Goal: Navigation & Orientation: Find specific page/section

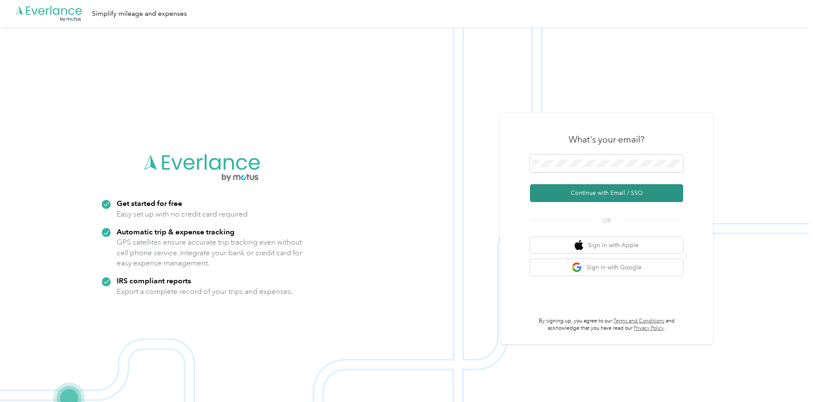
click at [600, 189] on button "Continue with Email / SSO" at bounding box center [606, 193] width 153 height 18
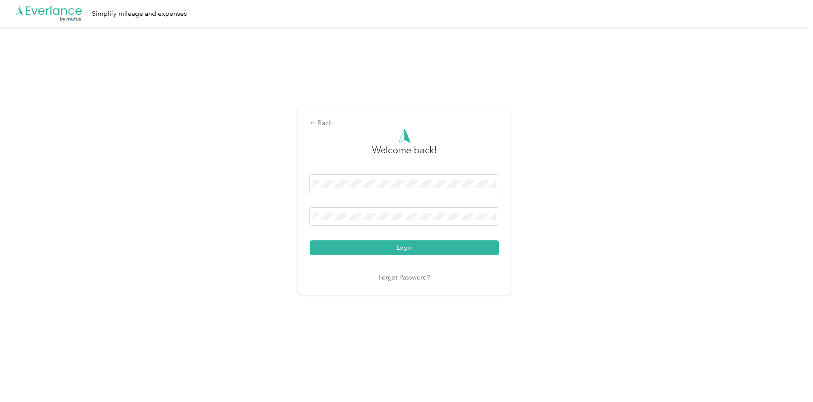
click at [310, 241] on button "Login" at bounding box center [404, 248] width 189 height 15
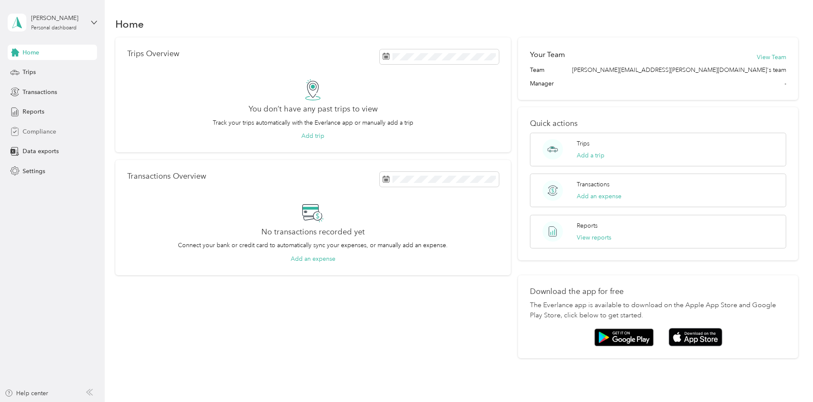
click at [14, 126] on div "Compliance" at bounding box center [52, 131] width 89 height 15
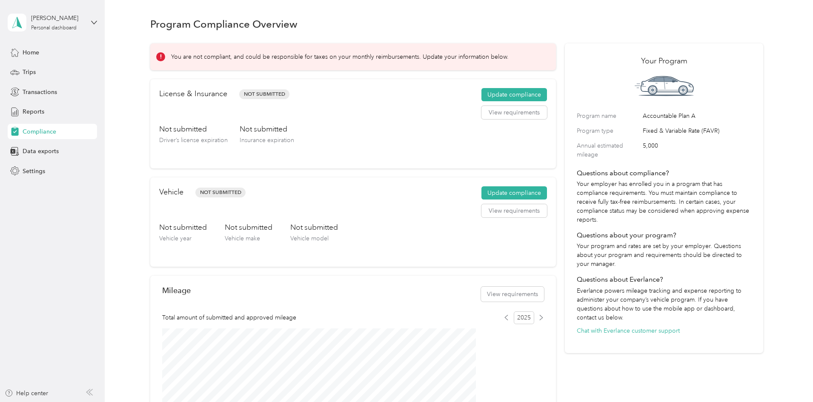
click at [29, 16] on div "[PERSON_NAME] Personal dashboard" at bounding box center [46, 23] width 77 height 18
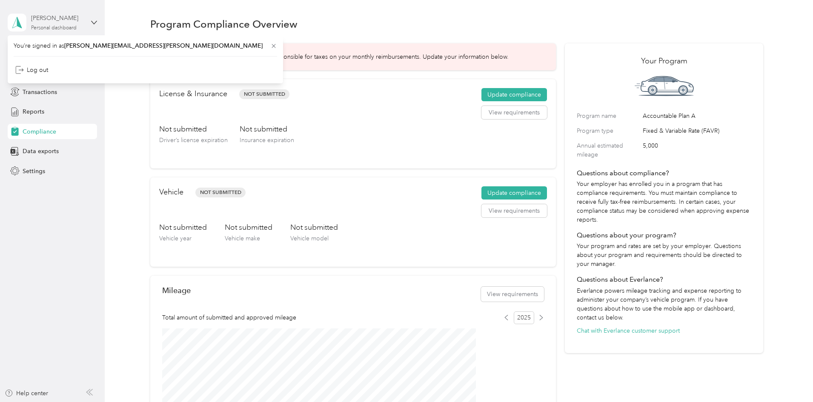
click at [76, 16] on div "[PERSON_NAME]" at bounding box center [57, 18] width 53 height 9
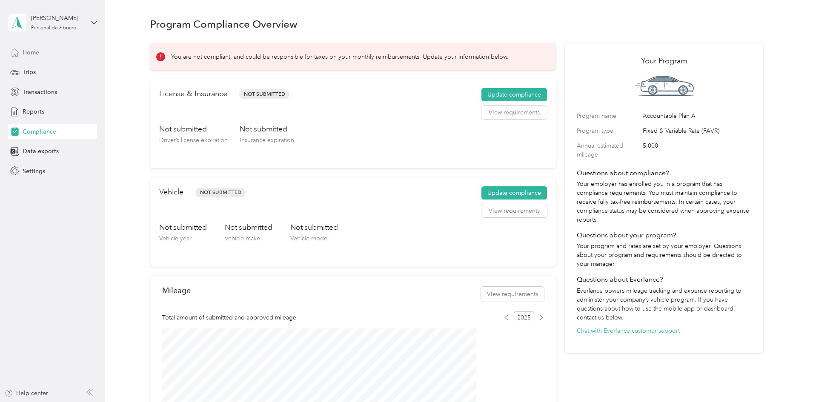
click at [29, 52] on span "Home" at bounding box center [31, 52] width 17 height 9
